Goal: Navigation & Orientation: Find specific page/section

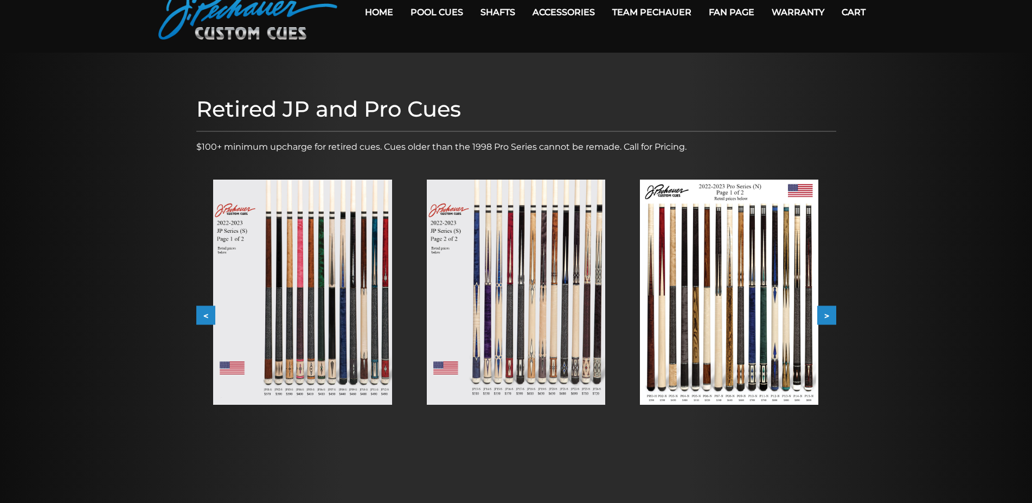
scroll to position [111, 0]
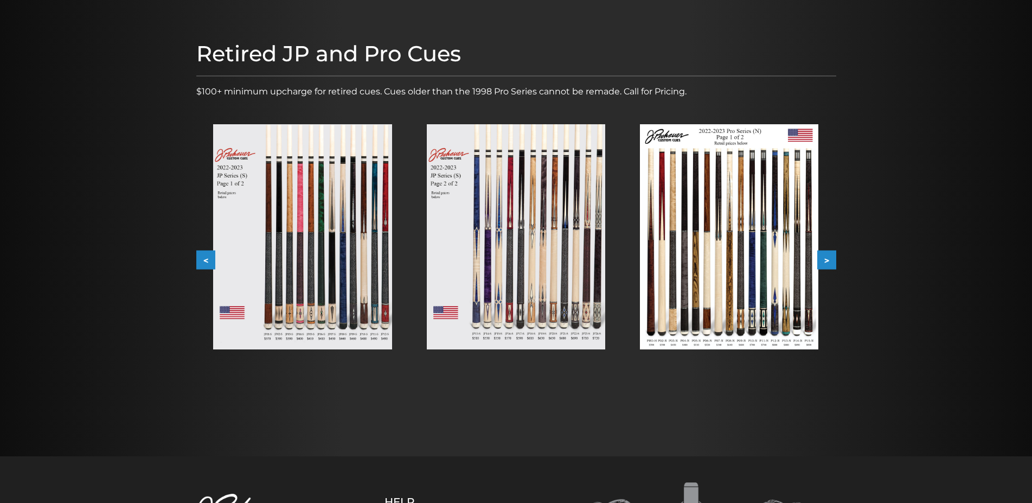
click at [207, 257] on button "<" at bounding box center [205, 260] width 19 height 19
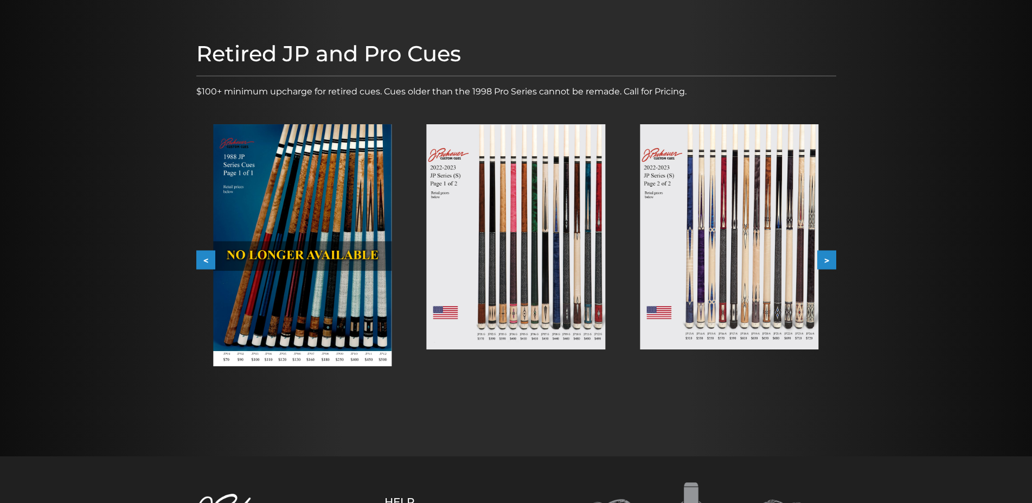
click at [207, 257] on button "<" at bounding box center [205, 260] width 19 height 19
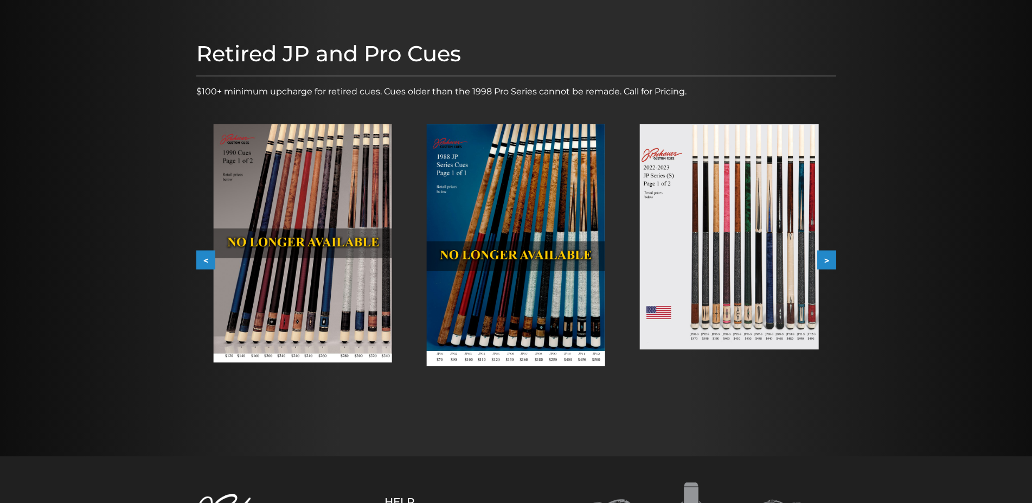
click at [207, 257] on button "<" at bounding box center [205, 260] width 19 height 19
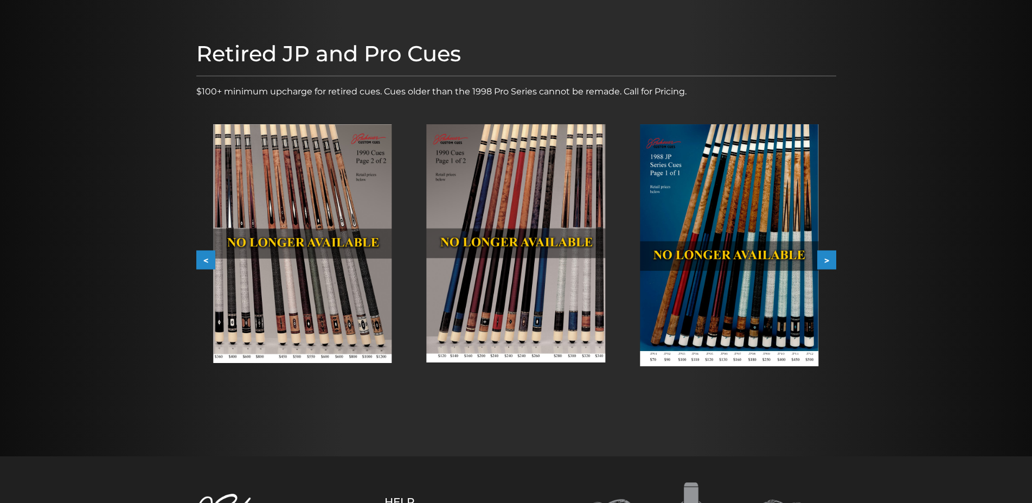
click at [207, 257] on button "<" at bounding box center [205, 260] width 19 height 19
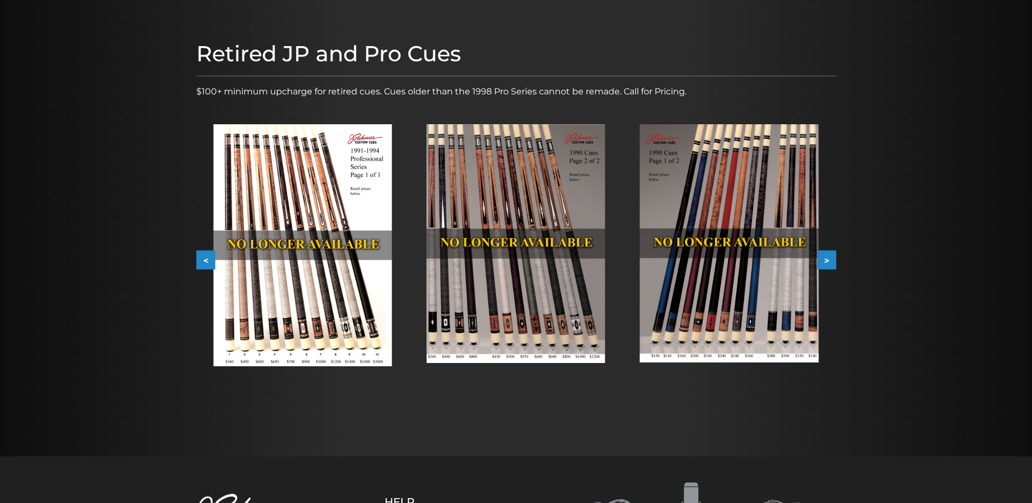
click at [207, 257] on button "<" at bounding box center [205, 260] width 19 height 19
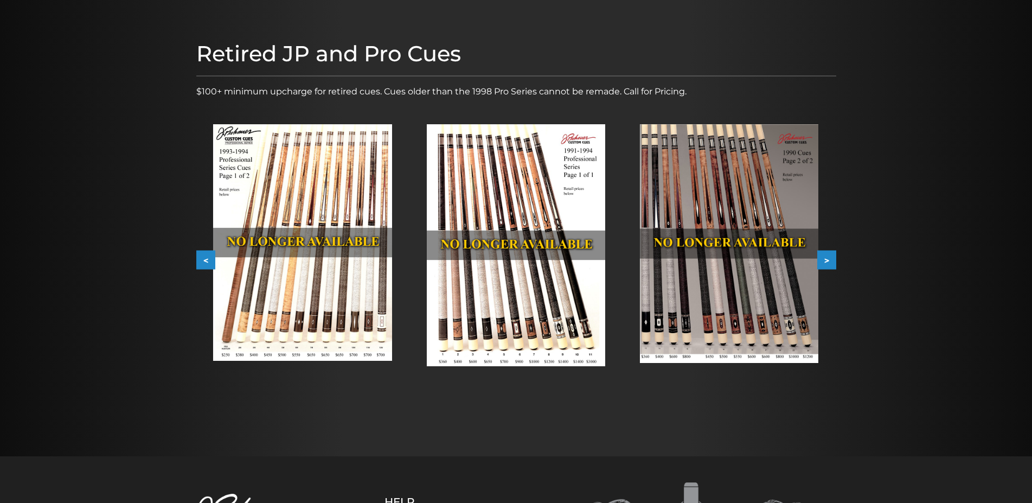
click at [207, 257] on button "<" at bounding box center [205, 260] width 19 height 19
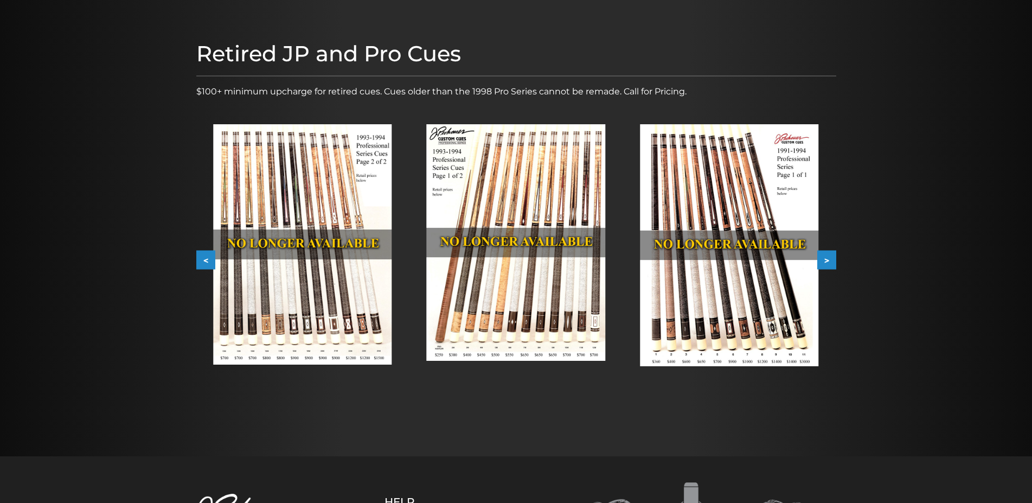
click at [207, 257] on button "<" at bounding box center [205, 260] width 19 height 19
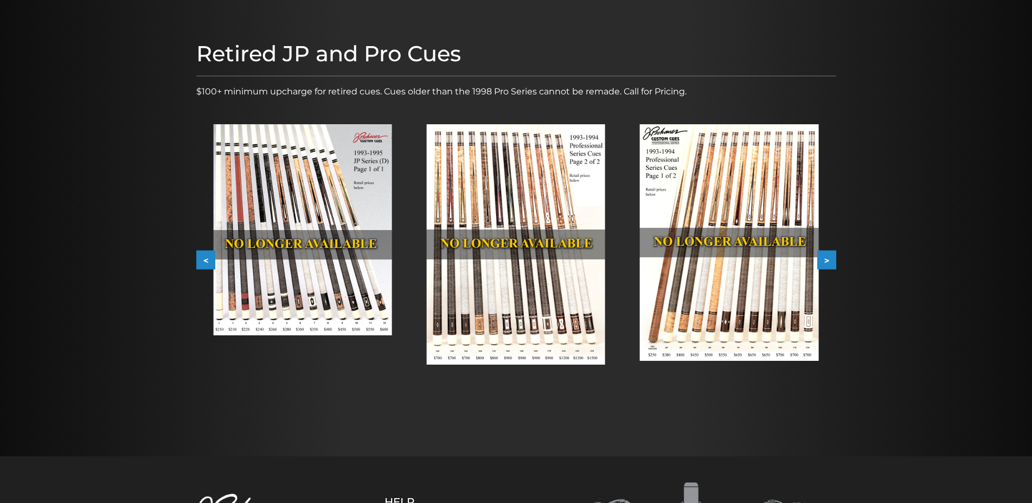
click at [207, 257] on button "<" at bounding box center [205, 260] width 19 height 19
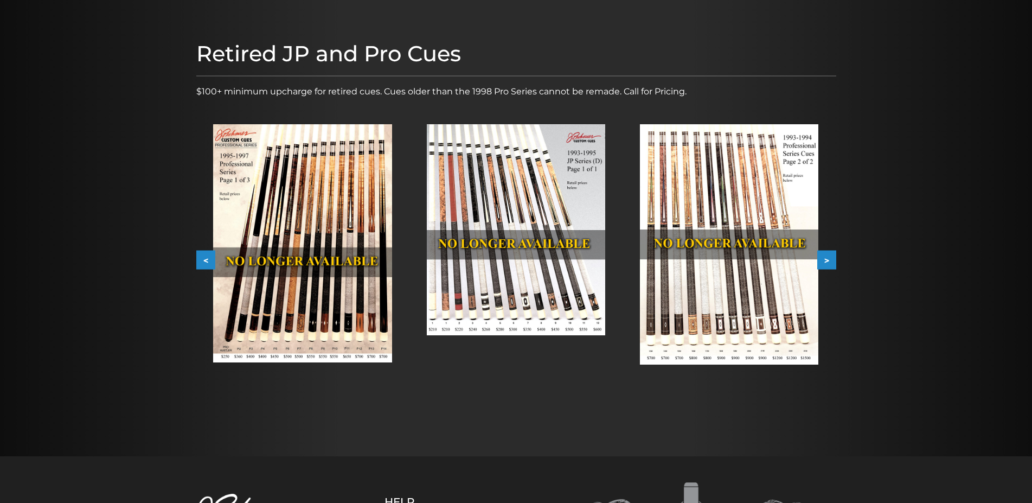
click at [207, 257] on button "<" at bounding box center [205, 260] width 19 height 19
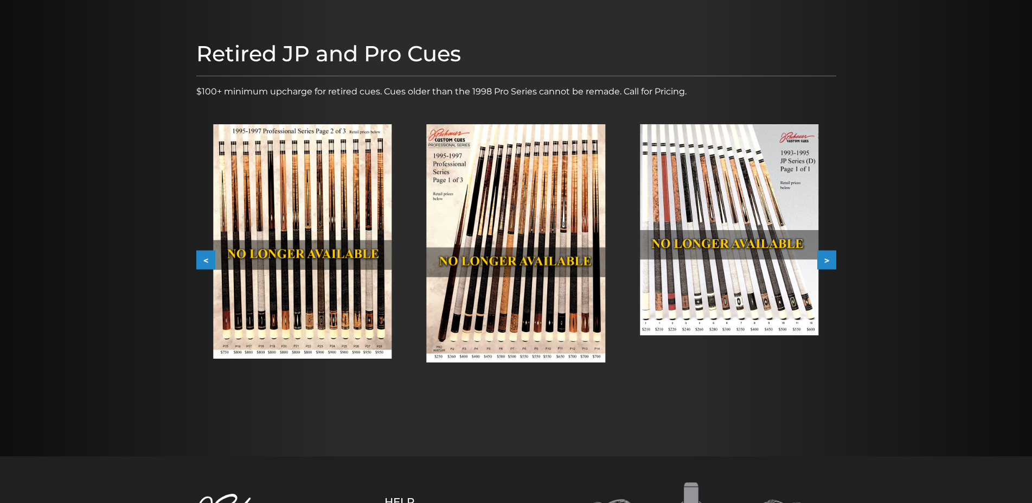
click at [203, 262] on button "<" at bounding box center [205, 260] width 19 height 19
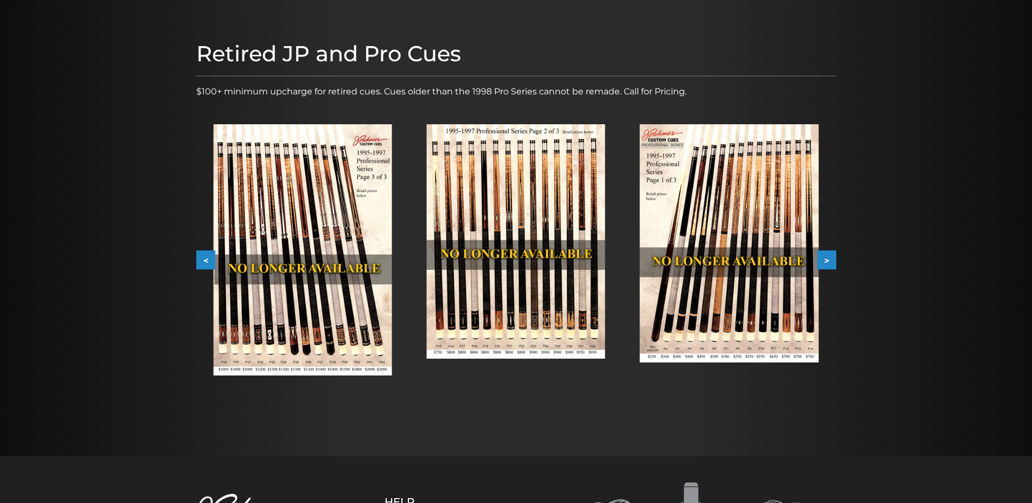
click at [203, 262] on button "<" at bounding box center [205, 260] width 19 height 19
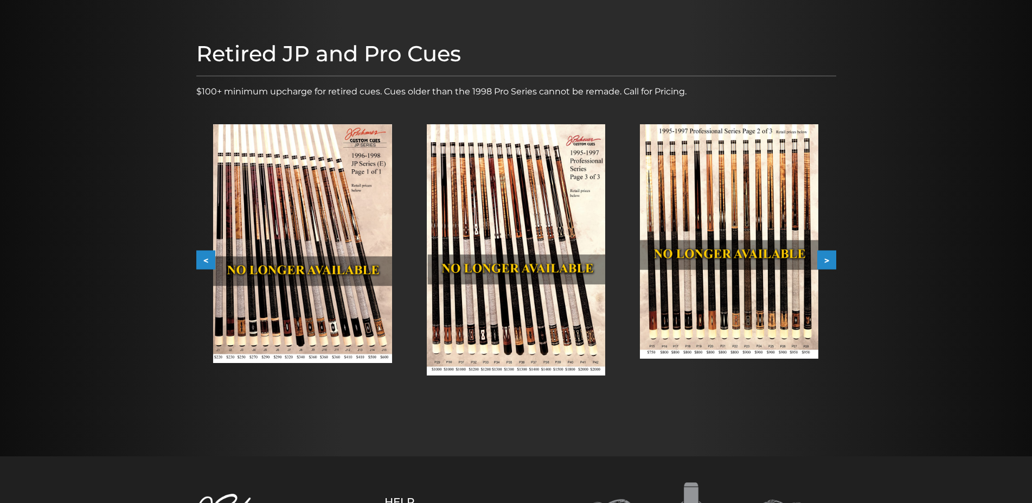
click at [205, 259] on button "<" at bounding box center [205, 260] width 19 height 19
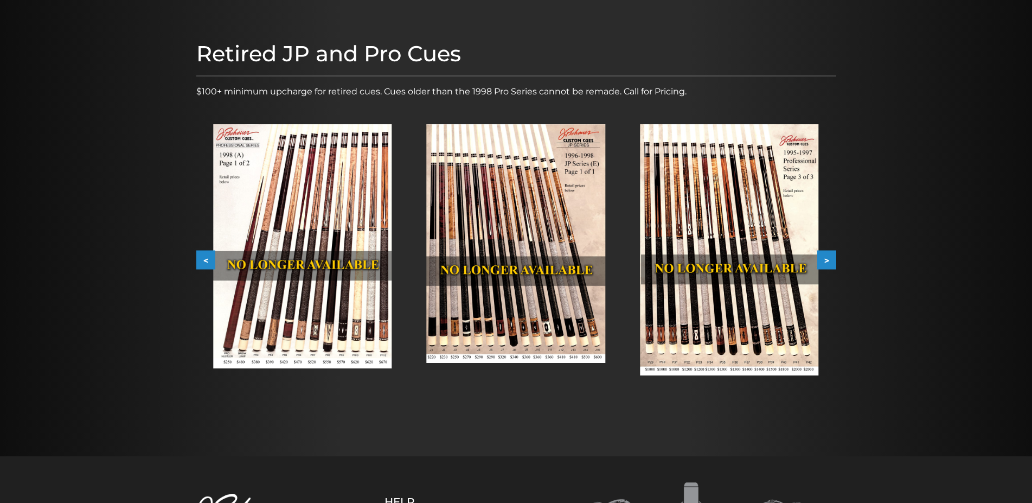
click at [205, 259] on button "<" at bounding box center [205, 260] width 19 height 19
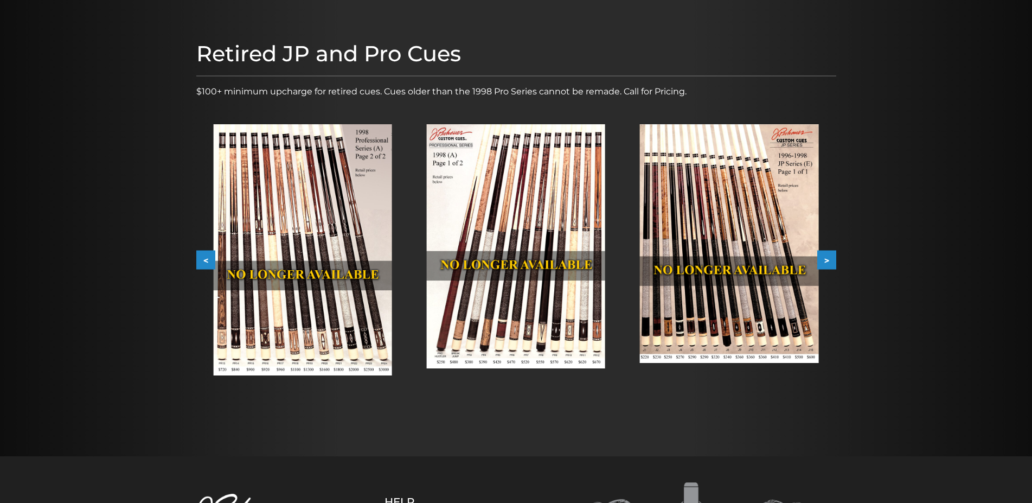
click at [205, 259] on button "<" at bounding box center [205, 260] width 19 height 19
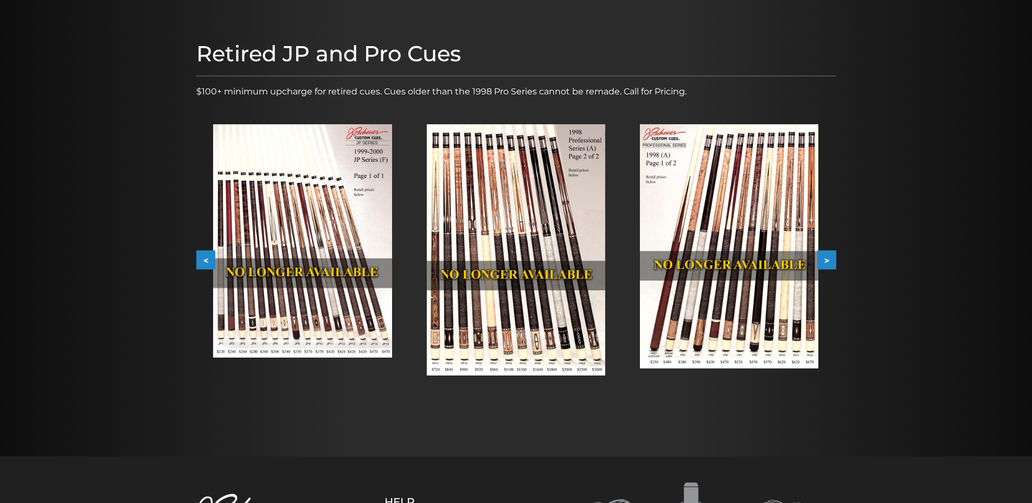
click at [205, 259] on button "<" at bounding box center [205, 260] width 19 height 19
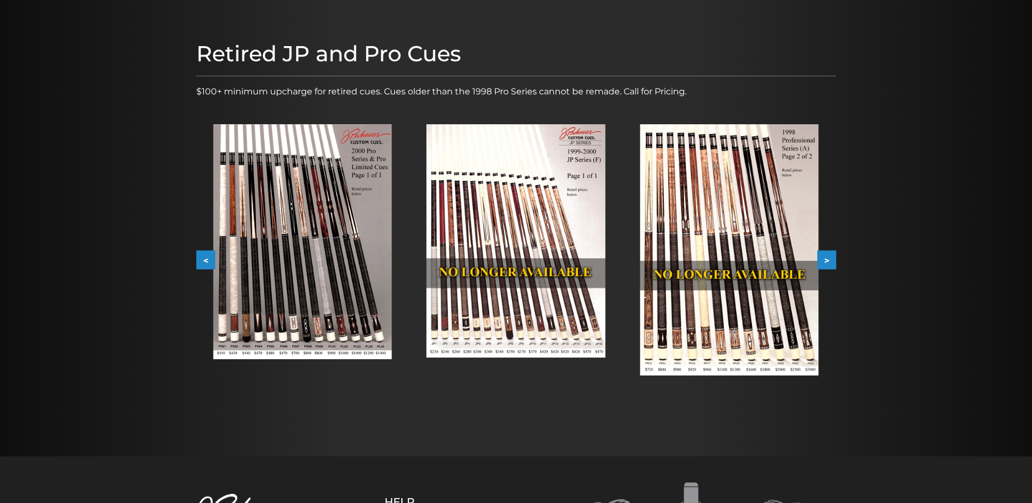
click at [205, 259] on button "<" at bounding box center [205, 260] width 19 height 19
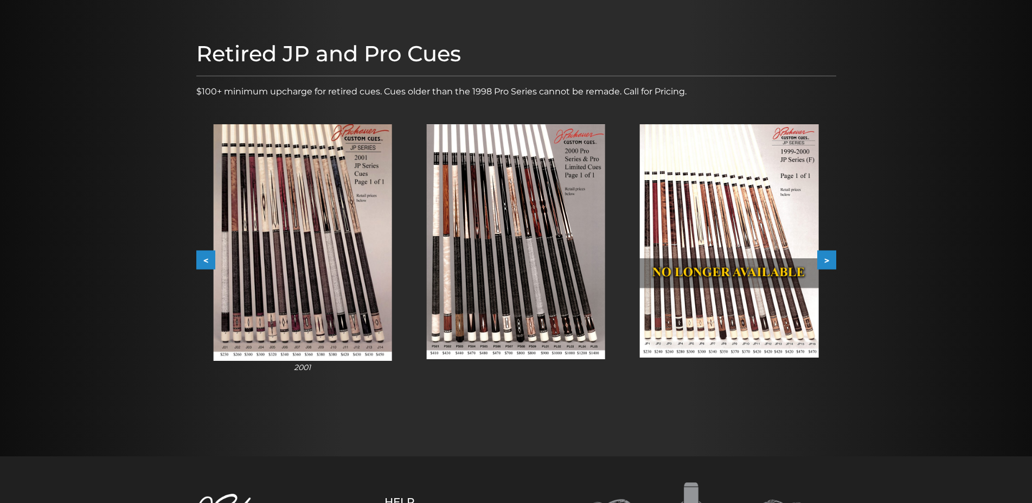
click at [205, 259] on button "<" at bounding box center [205, 260] width 19 height 19
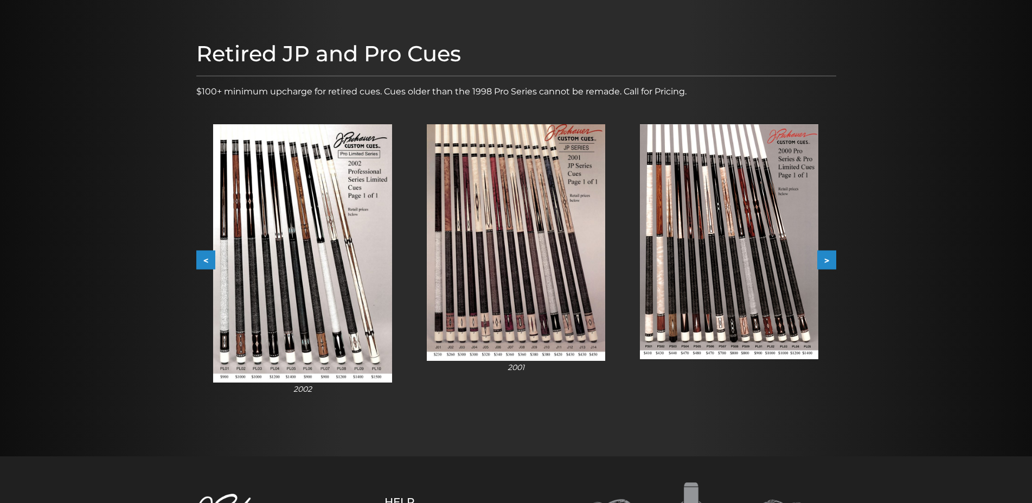
click at [205, 259] on button "<" at bounding box center [205, 260] width 19 height 19
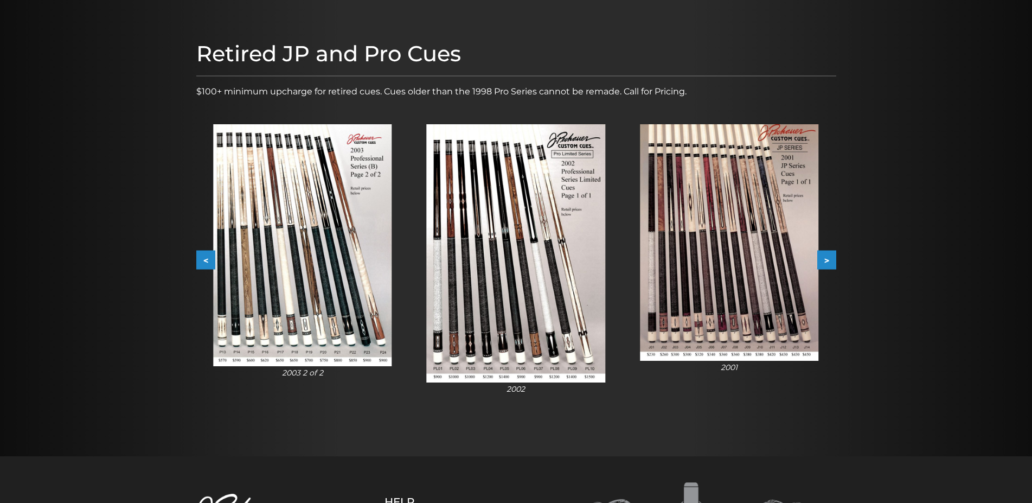
click at [205, 259] on button "<" at bounding box center [205, 260] width 19 height 19
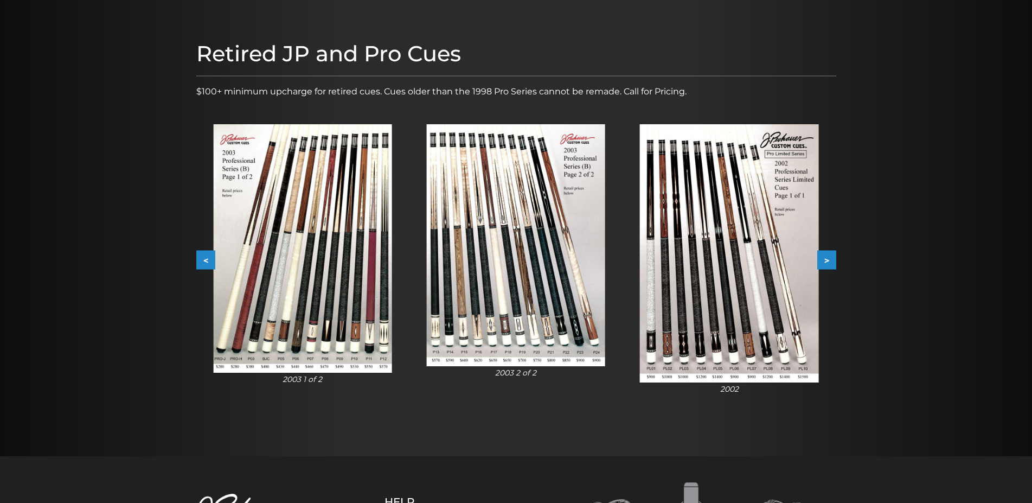
click at [205, 259] on button "<" at bounding box center [205, 260] width 19 height 19
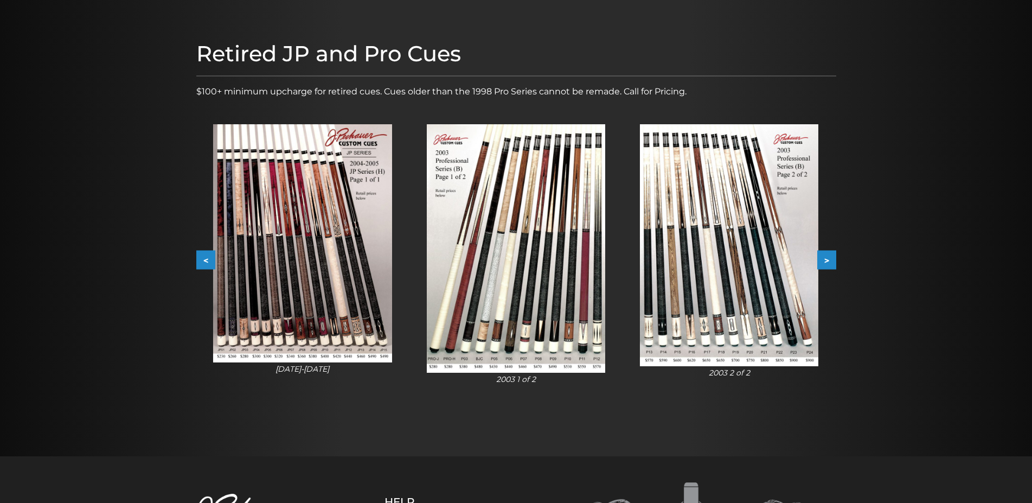
click at [205, 259] on button "<" at bounding box center [205, 260] width 19 height 19
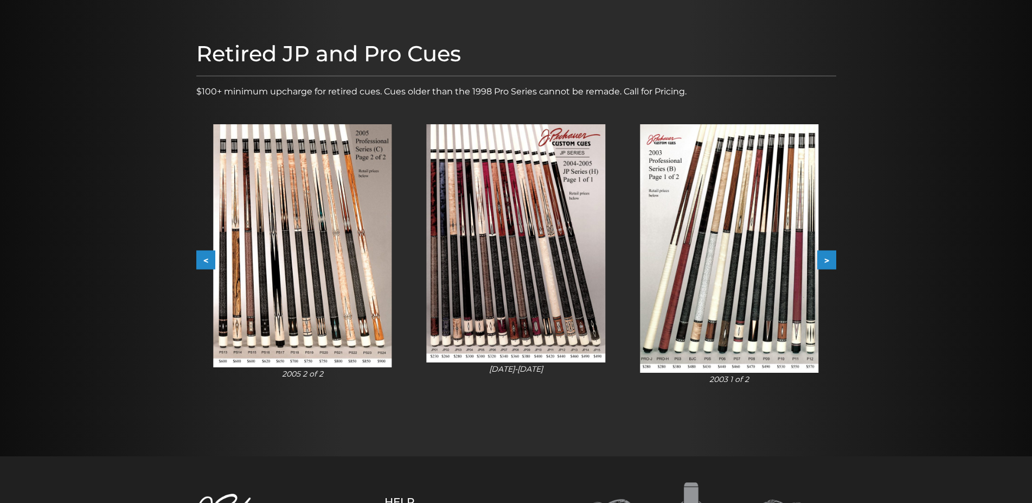
click at [205, 259] on button "<" at bounding box center [205, 260] width 19 height 19
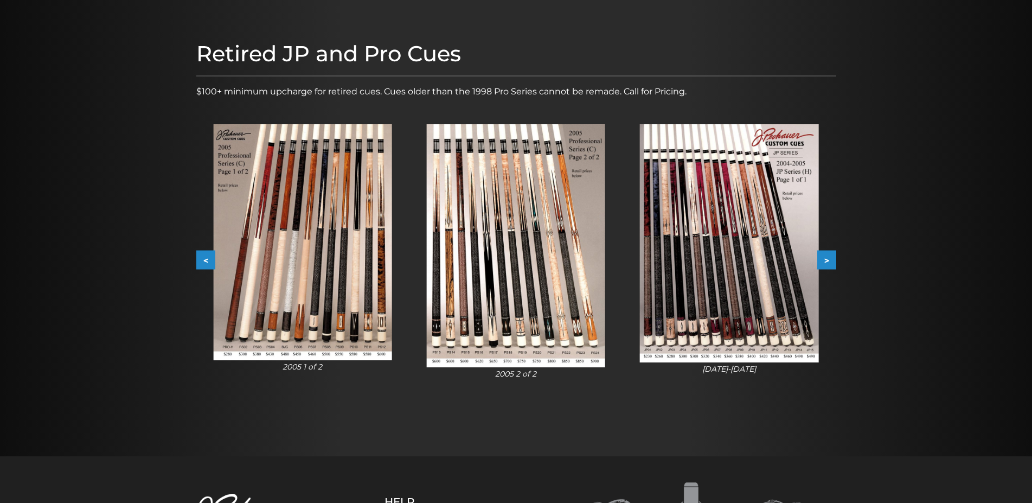
click at [265, 279] on img at bounding box center [302, 242] width 178 height 236
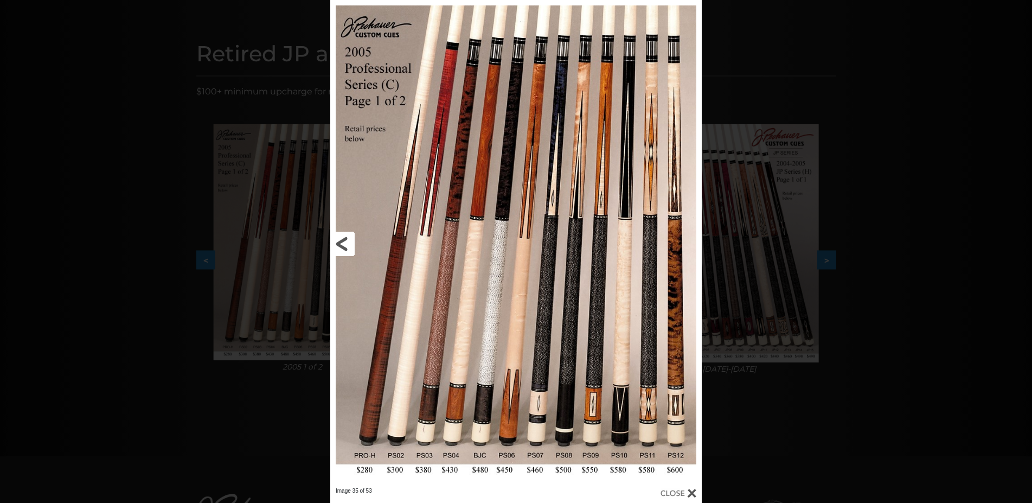
click at [343, 242] on link at bounding box center [413, 243] width 167 height 487
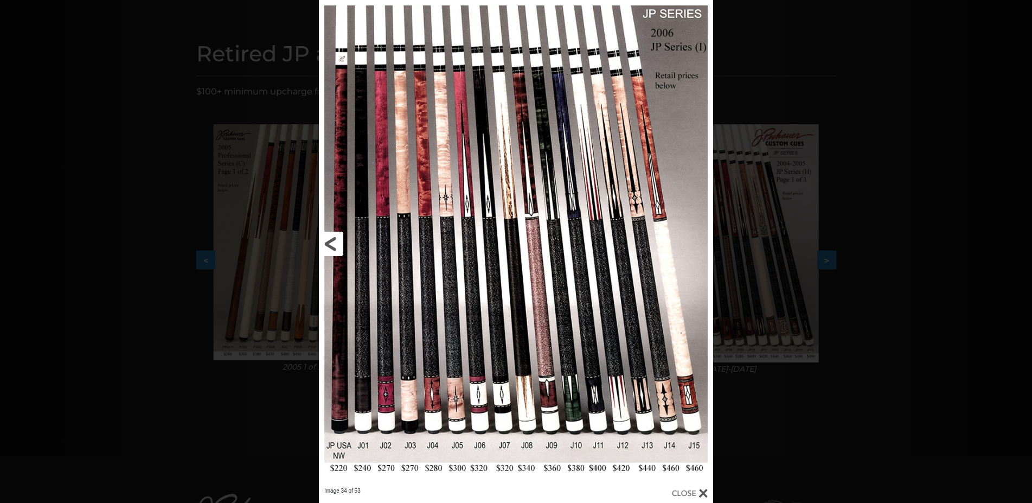
click at [330, 240] on link at bounding box center [407, 243] width 177 height 487
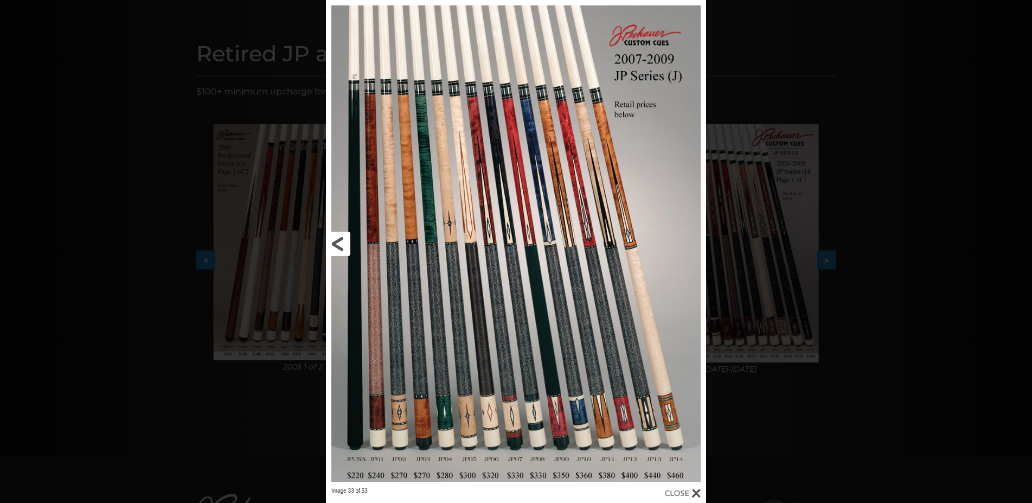
click at [337, 242] on link at bounding box center [411, 243] width 171 height 487
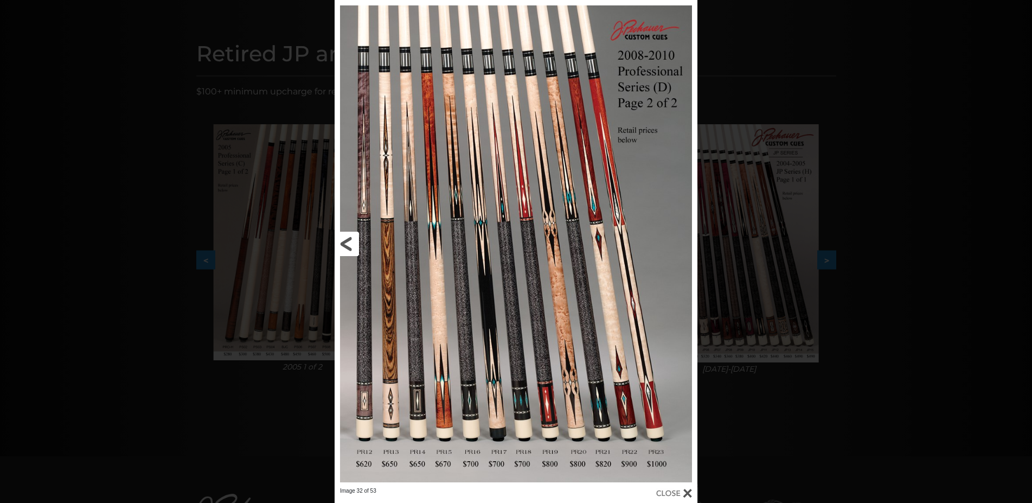
click at [346, 244] on link at bounding box center [416, 243] width 163 height 487
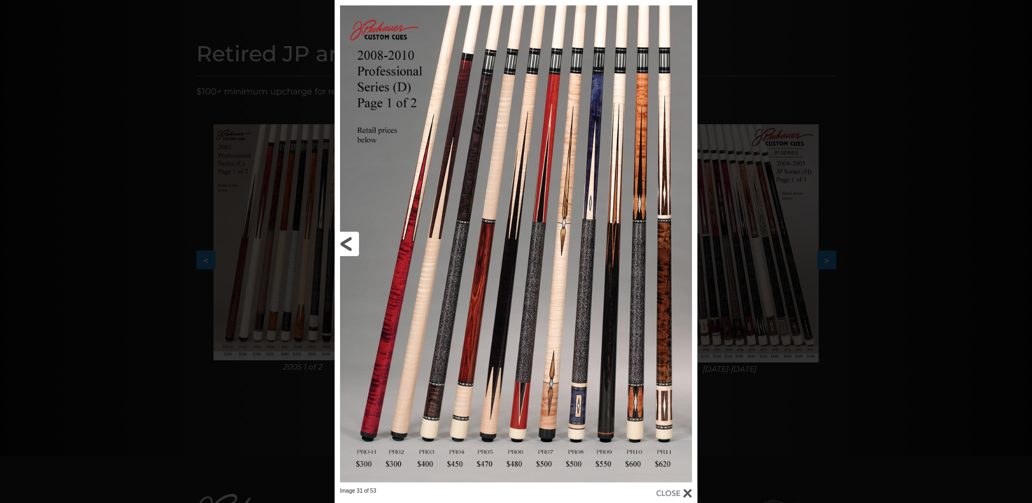
click at [346, 243] on link at bounding box center [416, 243] width 163 height 487
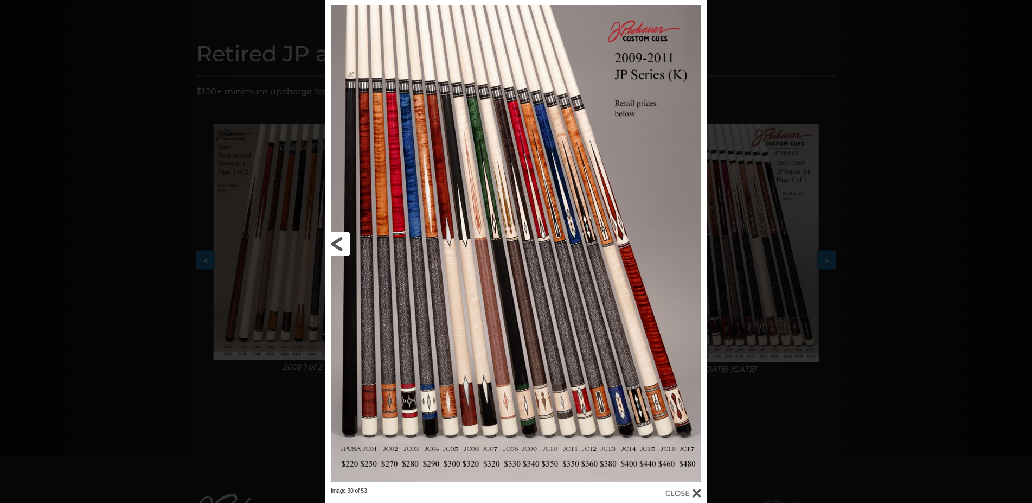
click at [337, 243] on link at bounding box center [410, 243] width 171 height 487
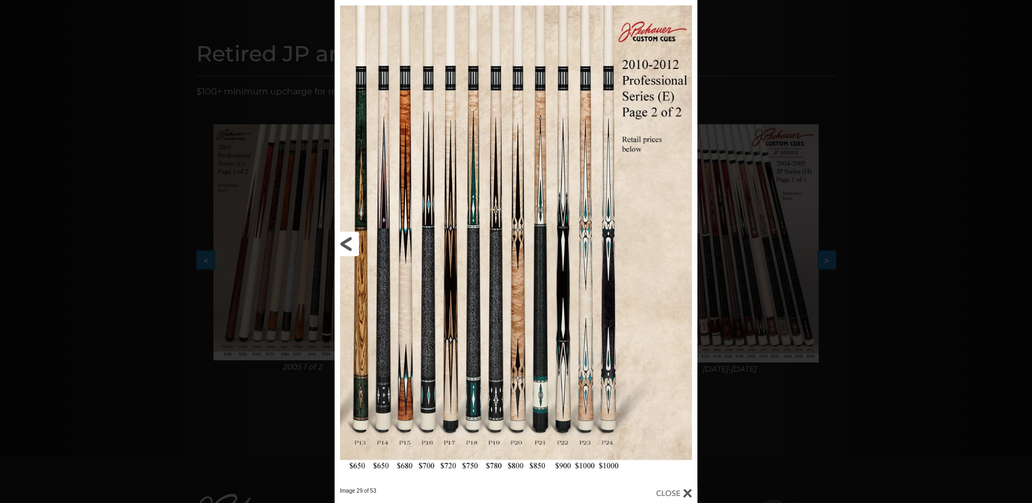
click at [346, 241] on link at bounding box center [416, 243] width 163 height 487
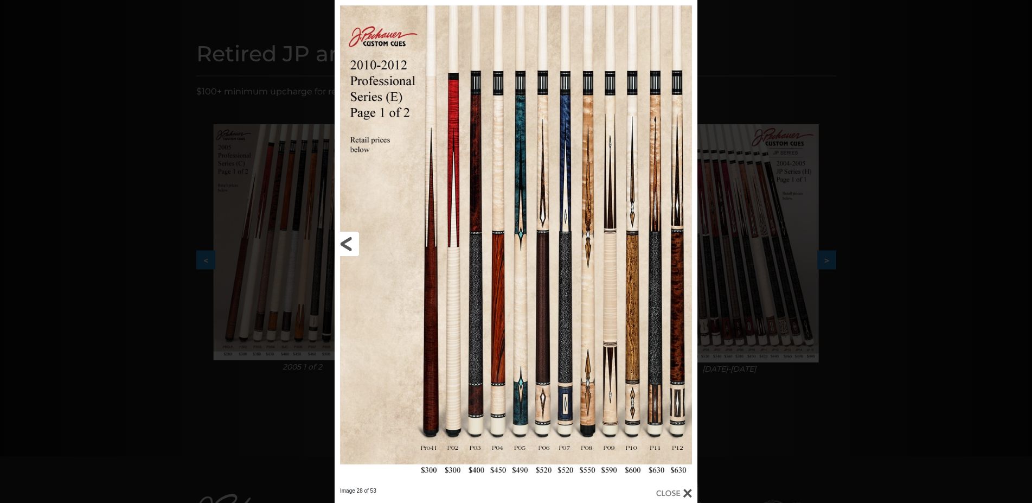
click at [349, 244] on link at bounding box center [416, 243] width 163 height 487
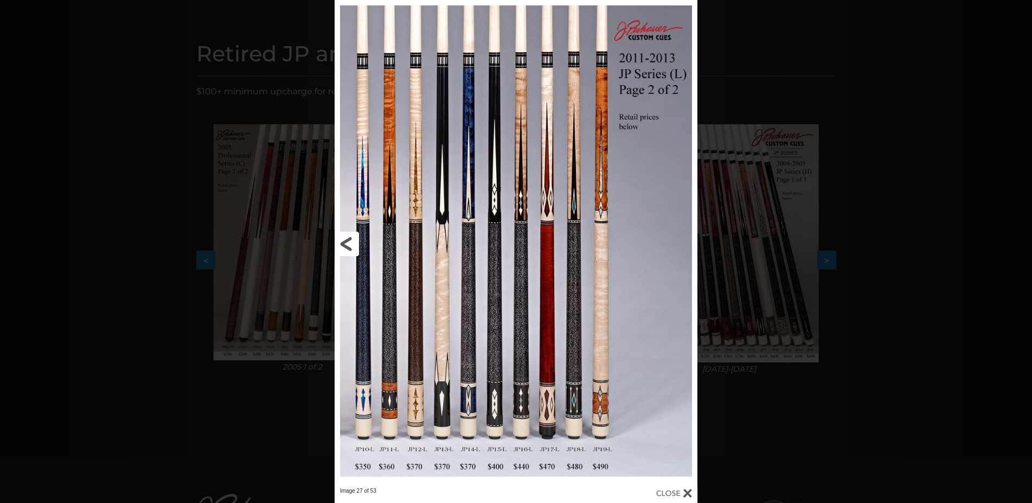
click at [349, 244] on link at bounding box center [416, 243] width 163 height 487
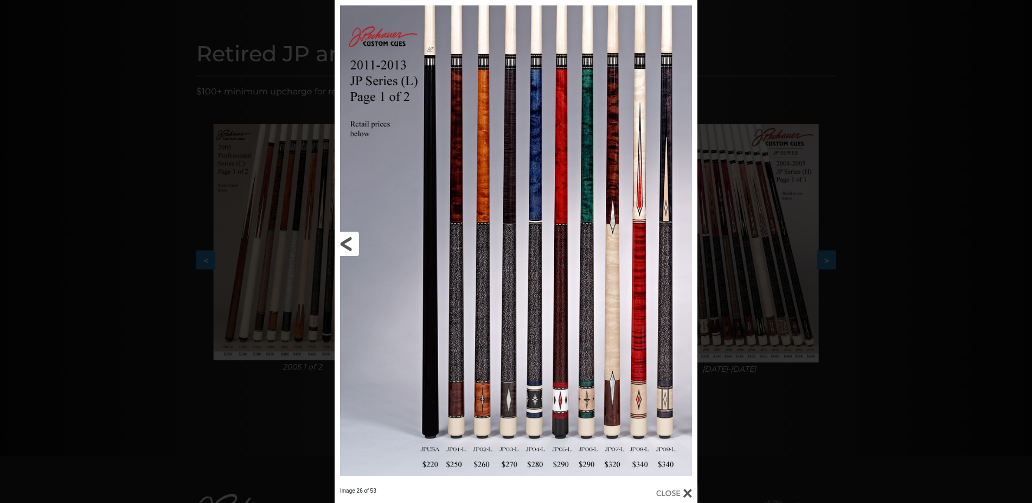
click at [349, 243] on link at bounding box center [416, 243] width 163 height 487
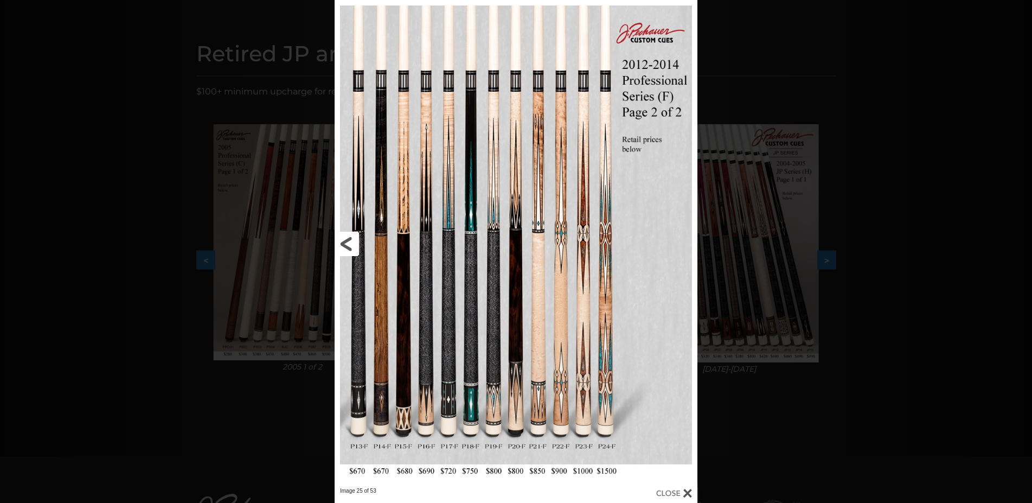
click at [349, 243] on link at bounding box center [416, 243] width 163 height 487
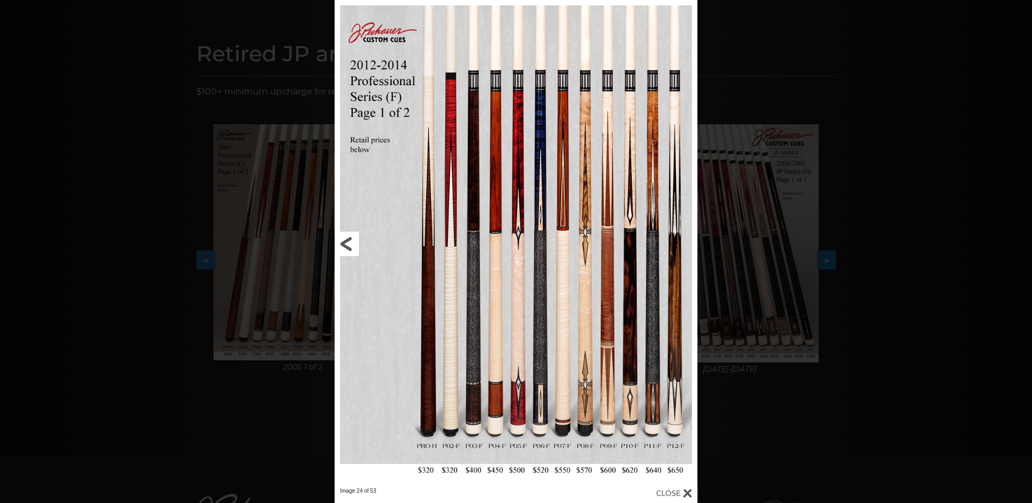
click at [349, 243] on link at bounding box center [416, 243] width 163 height 487
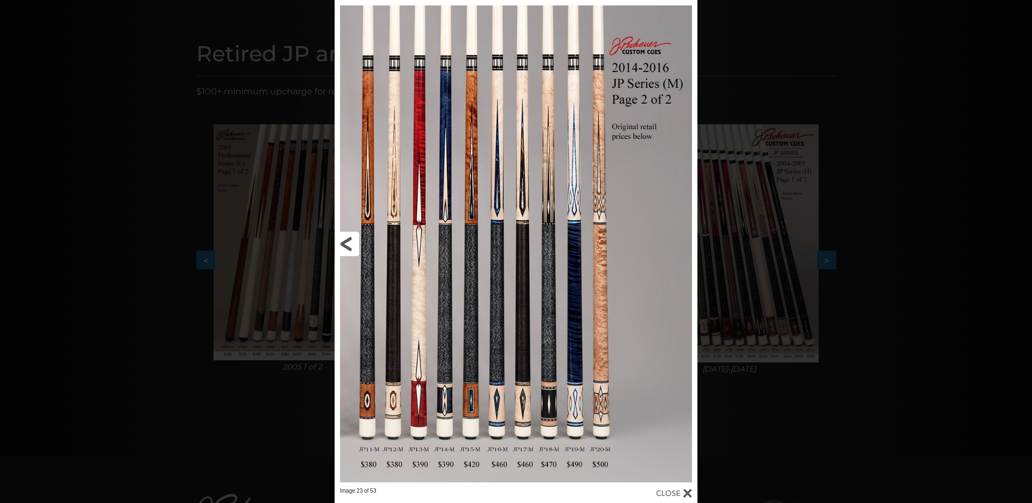
click at [349, 243] on link at bounding box center [416, 243] width 163 height 487
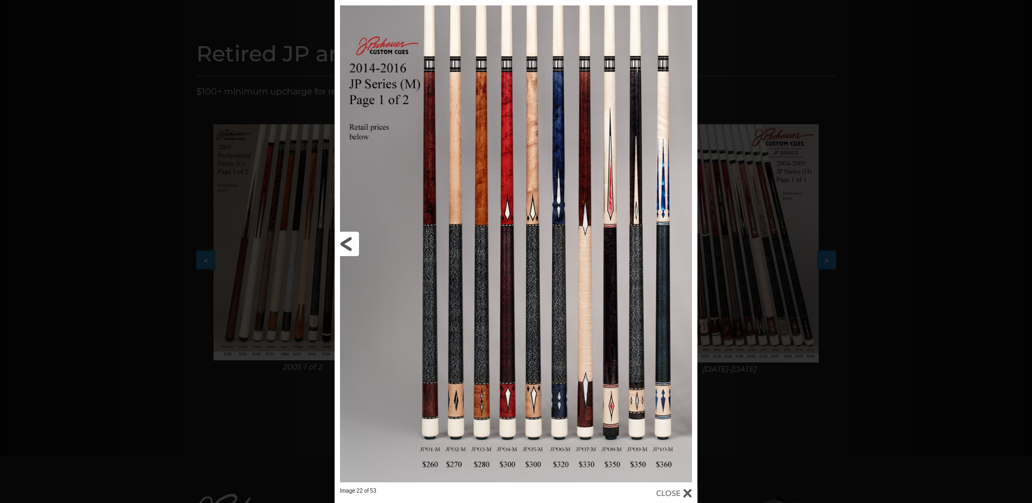
click at [350, 239] on link at bounding box center [416, 243] width 163 height 487
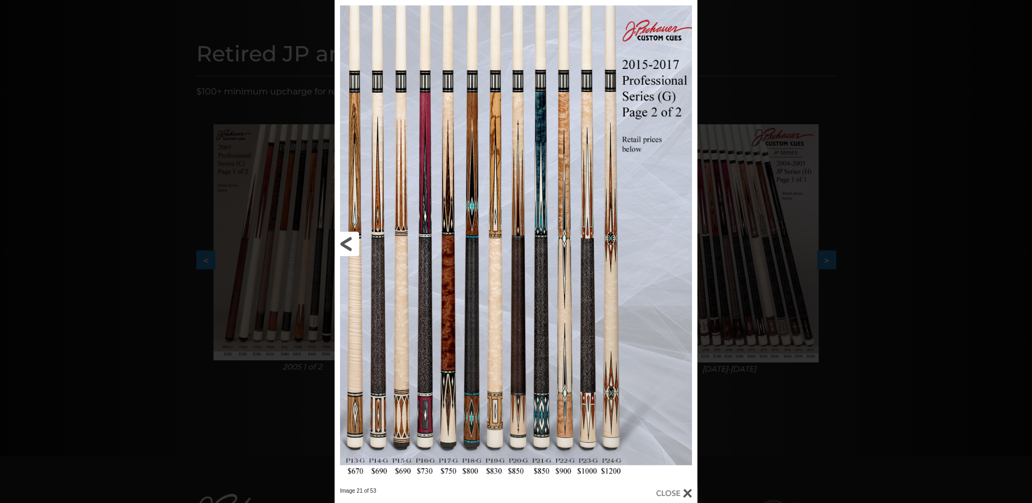
click at [346, 238] on link at bounding box center [416, 243] width 163 height 487
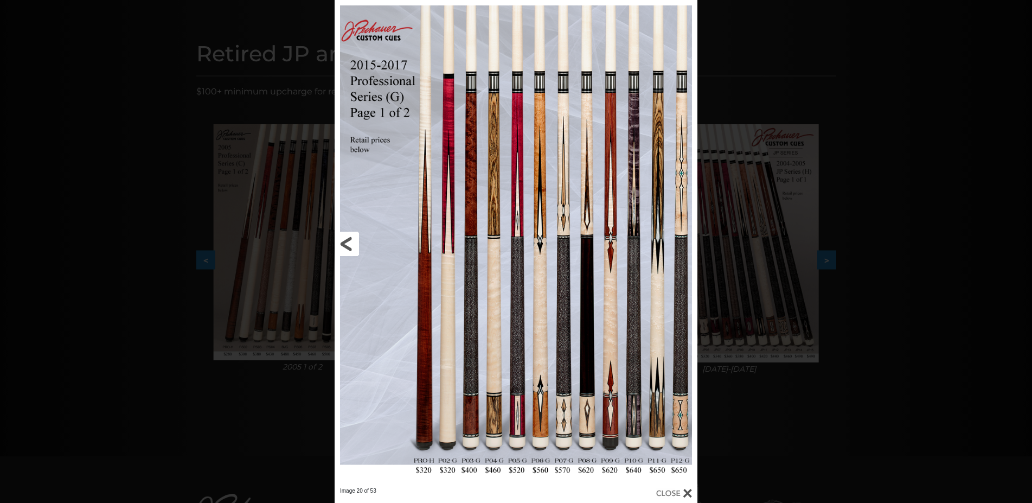
click at [347, 240] on link at bounding box center [416, 243] width 163 height 487
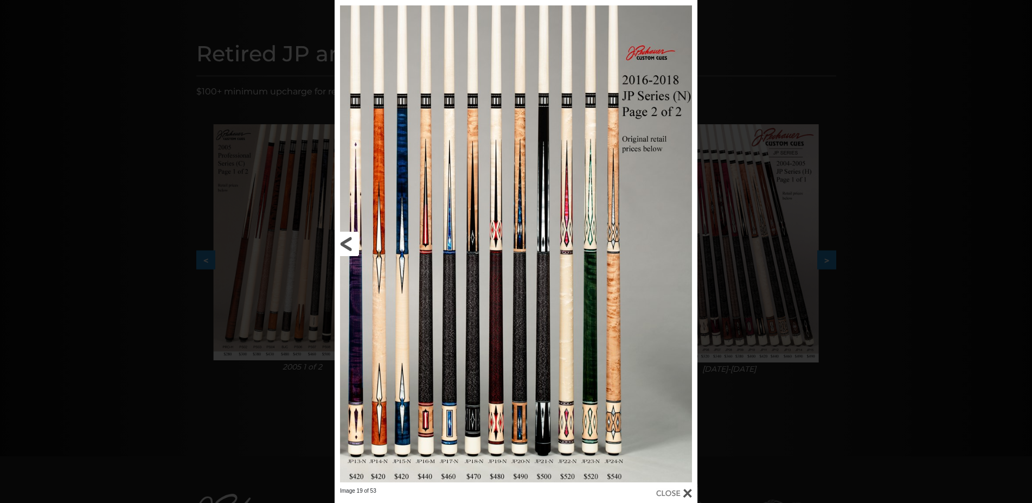
click at [347, 240] on link at bounding box center [416, 243] width 163 height 487
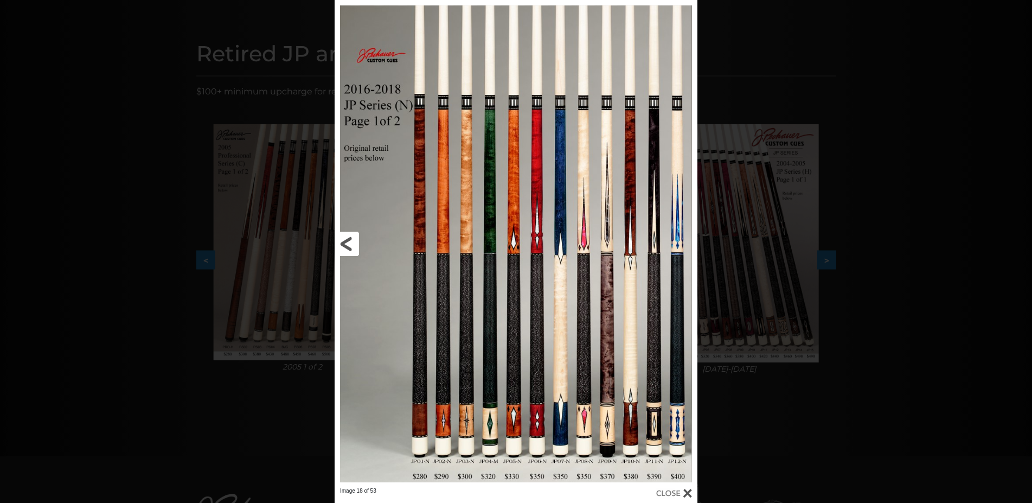
click at [347, 240] on link at bounding box center [416, 243] width 163 height 487
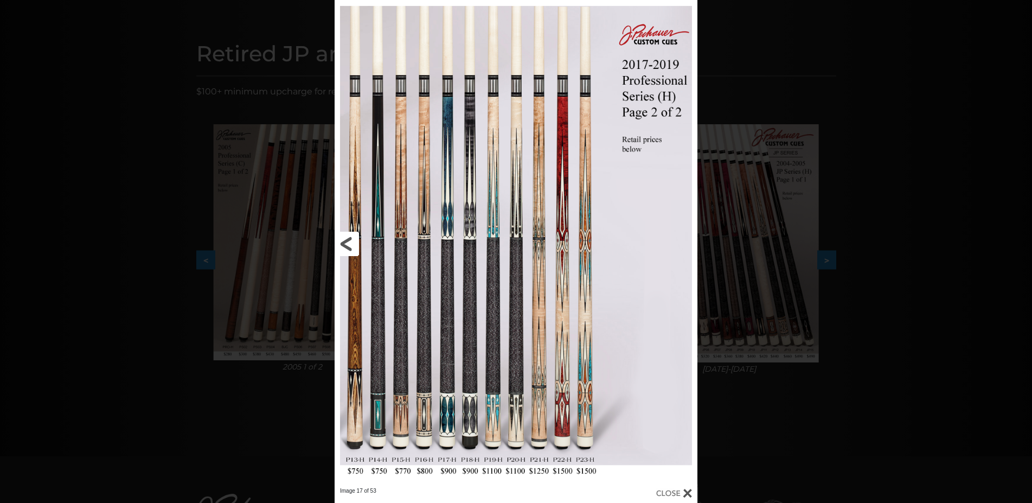
click at [347, 240] on link at bounding box center [416, 243] width 163 height 487
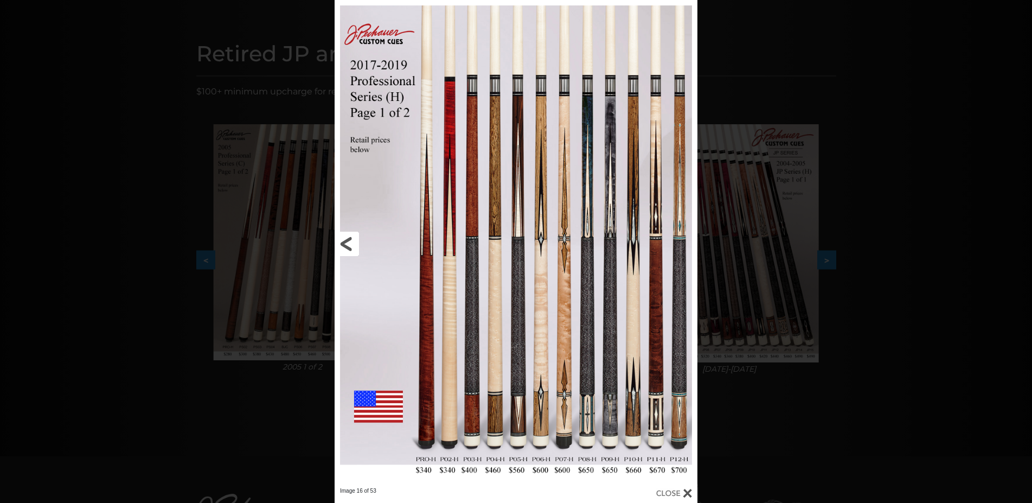
click at [347, 240] on link at bounding box center [416, 243] width 163 height 487
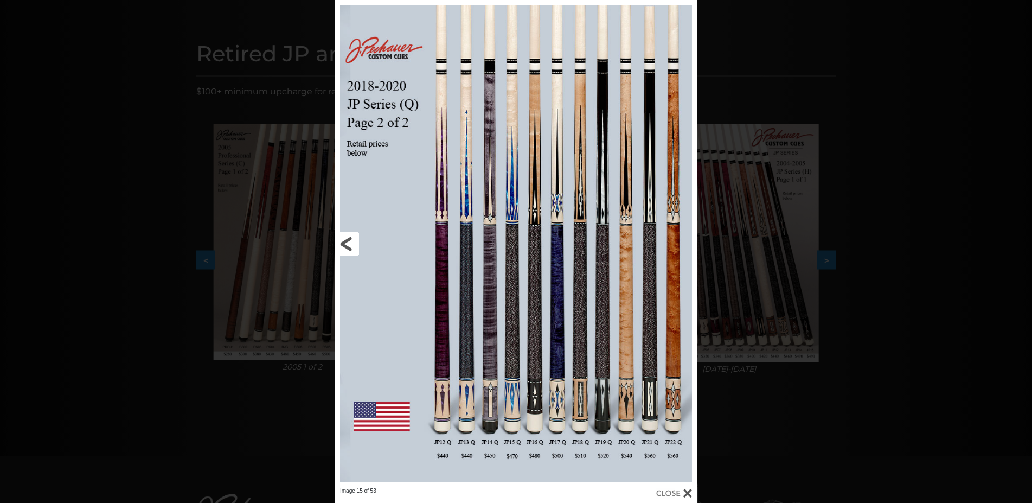
click at [347, 240] on link at bounding box center [416, 243] width 163 height 487
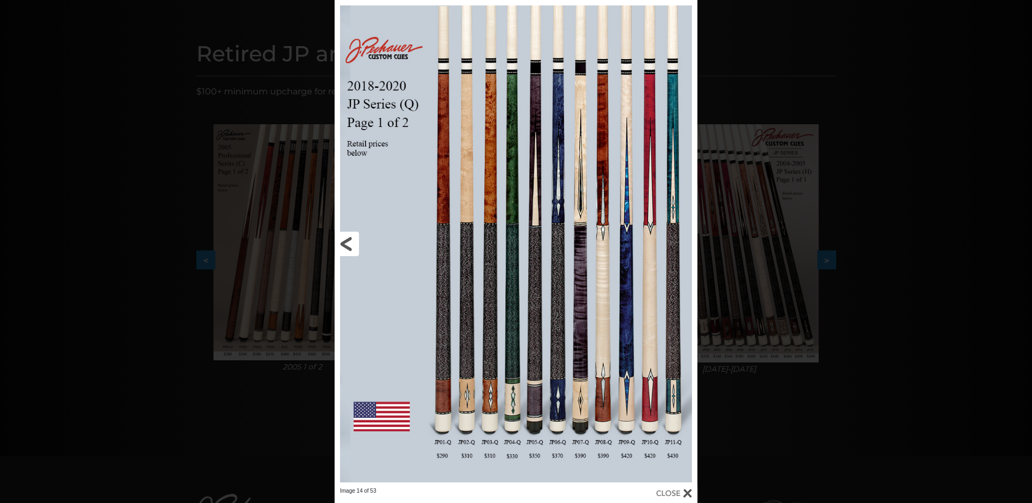
click at [347, 240] on link at bounding box center [416, 243] width 163 height 487
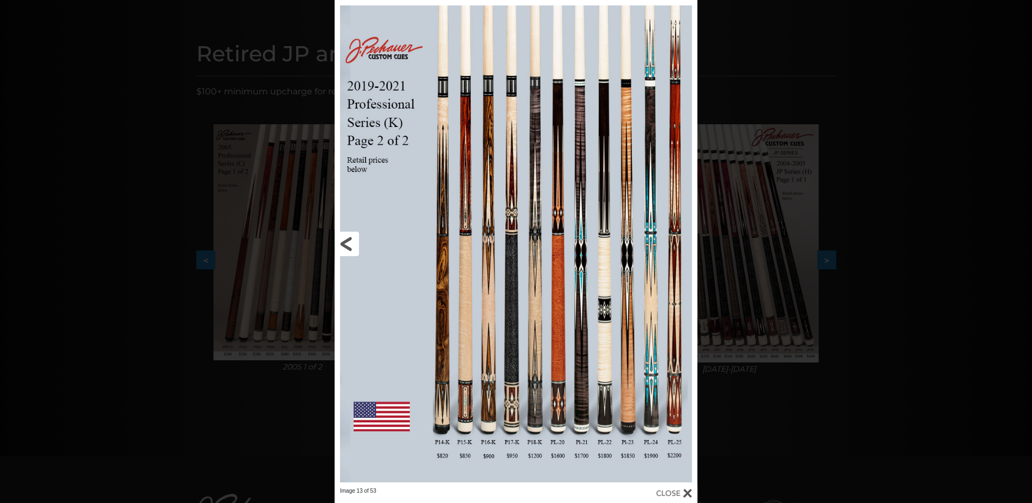
click at [347, 240] on link at bounding box center [416, 243] width 163 height 487
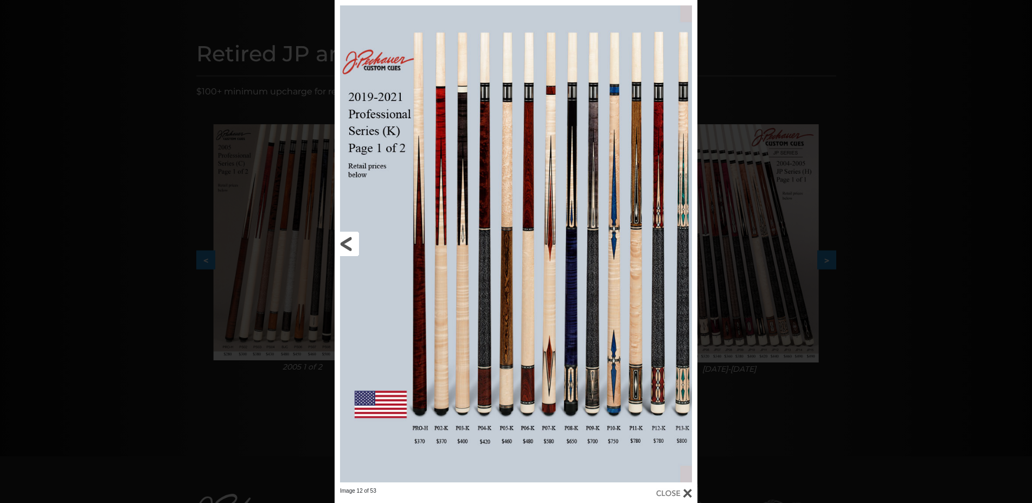
click at [483, 250] on link at bounding box center [416, 243] width 163 height 487
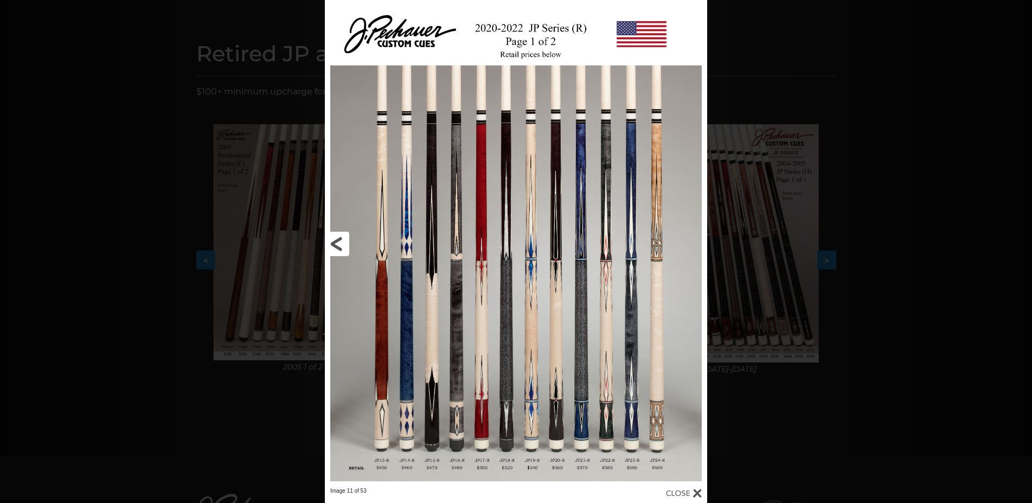
click at [339, 242] on link at bounding box center [411, 243] width 172 height 487
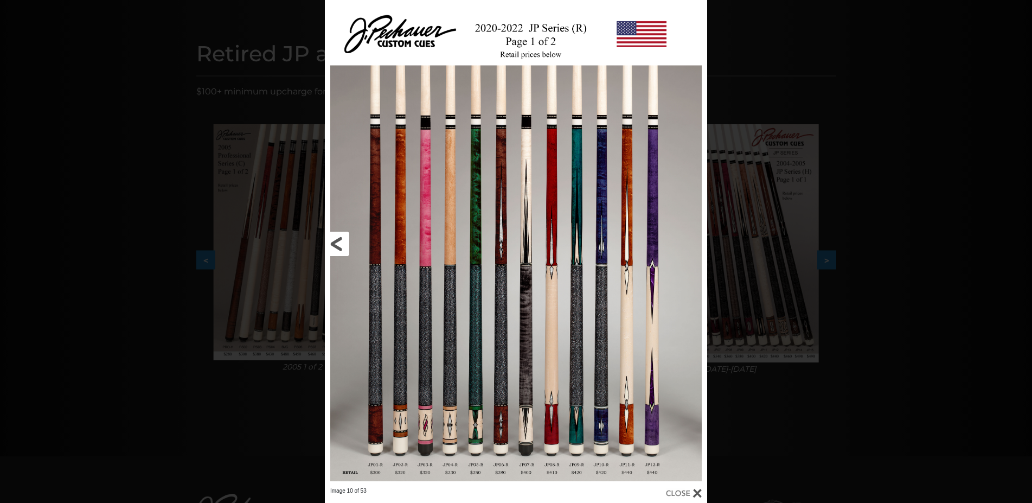
click at [339, 242] on link at bounding box center [411, 243] width 172 height 487
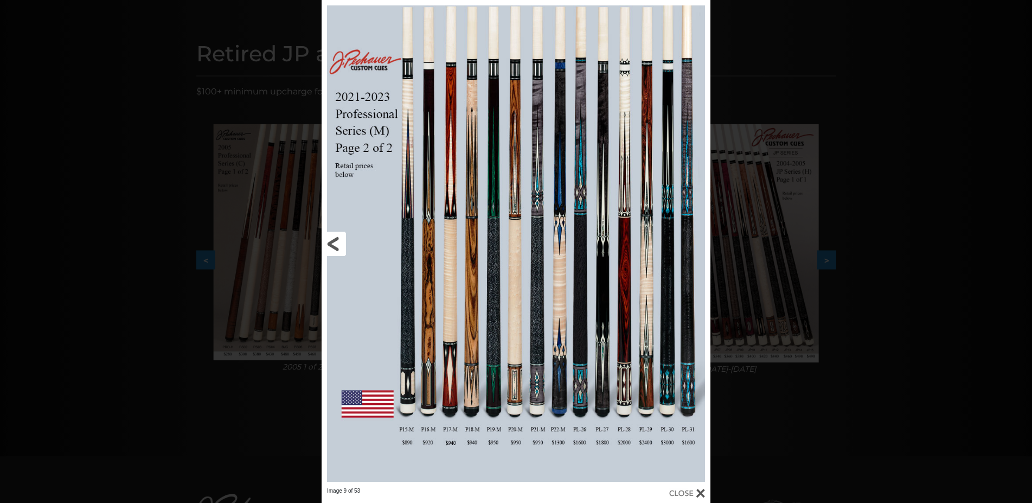
click at [336, 242] on link at bounding box center [409, 243] width 175 height 487
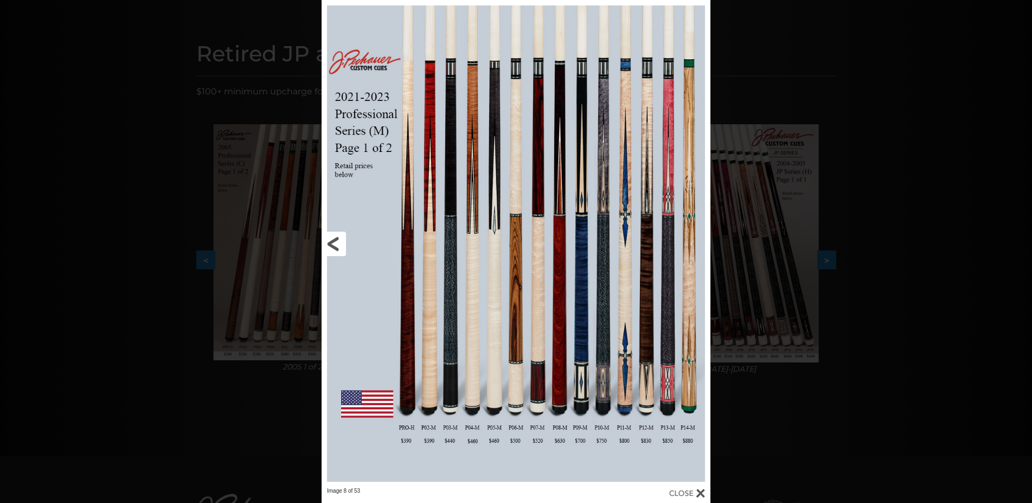
click at [336, 242] on link at bounding box center [409, 243] width 175 height 487
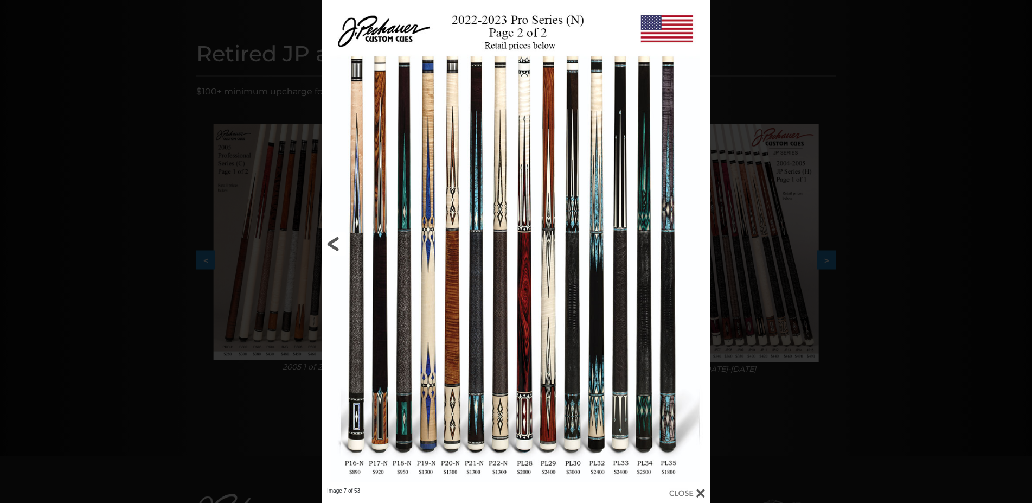
click at [336, 242] on link at bounding box center [409, 243] width 175 height 487
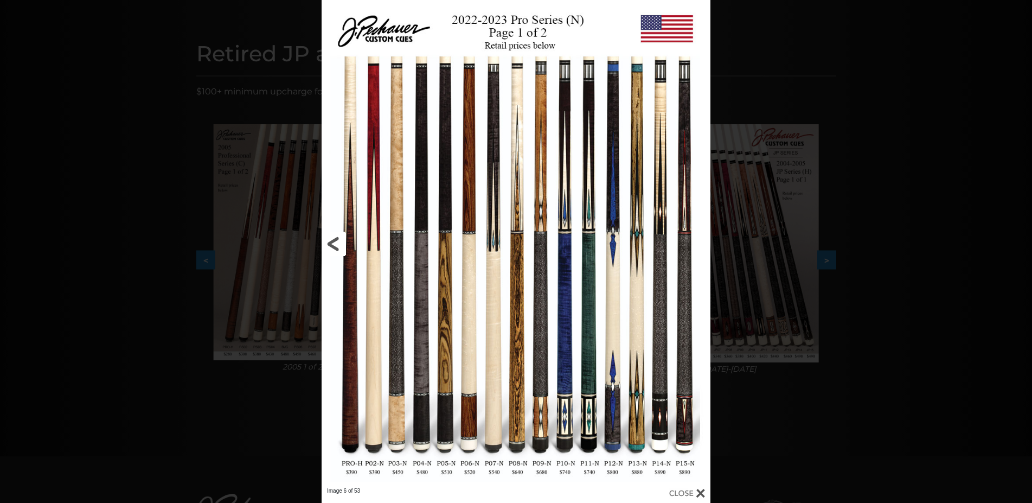
click at [336, 242] on link at bounding box center [409, 243] width 175 height 487
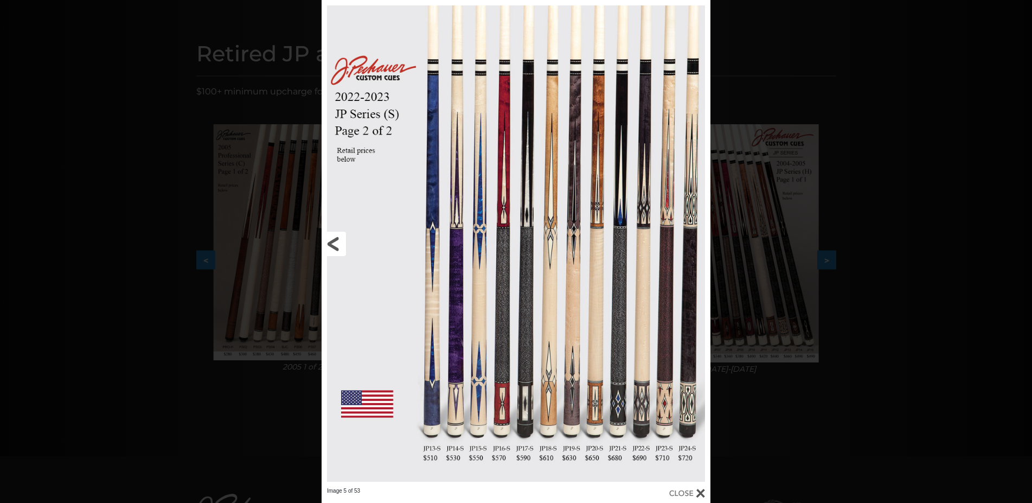
click at [336, 242] on link at bounding box center [409, 243] width 175 height 487
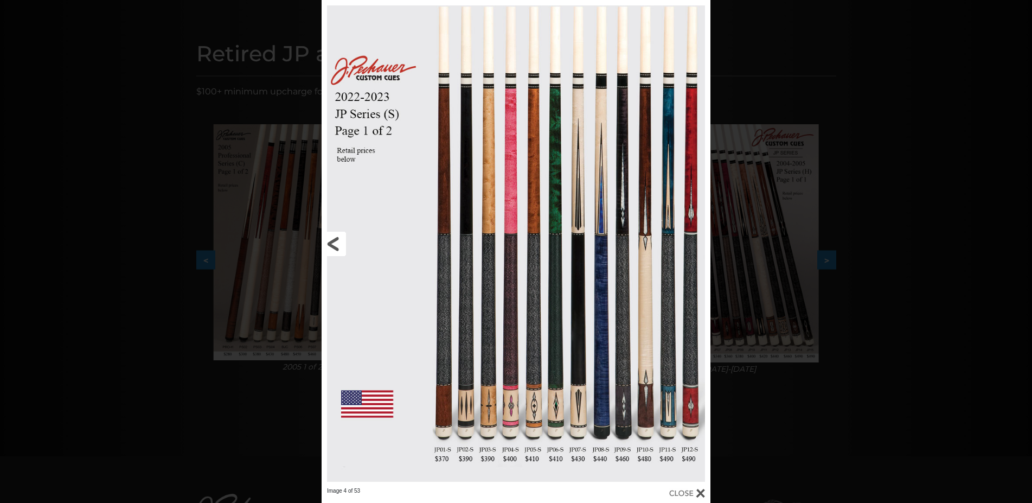
click at [332, 239] on link at bounding box center [409, 243] width 175 height 487
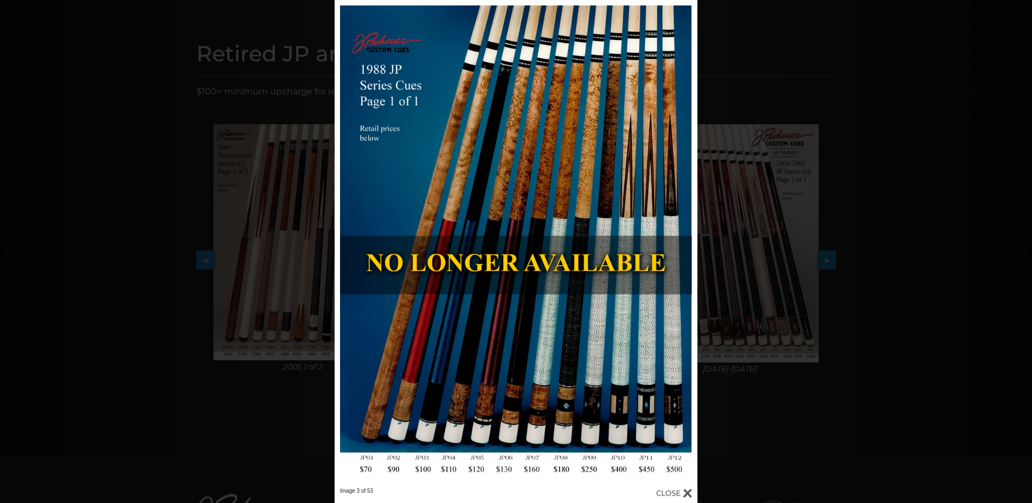
click at [892, 57] on div "Image 3 of 53" at bounding box center [516, 251] width 1032 height 503
